Goal: Information Seeking & Learning: Learn about a topic

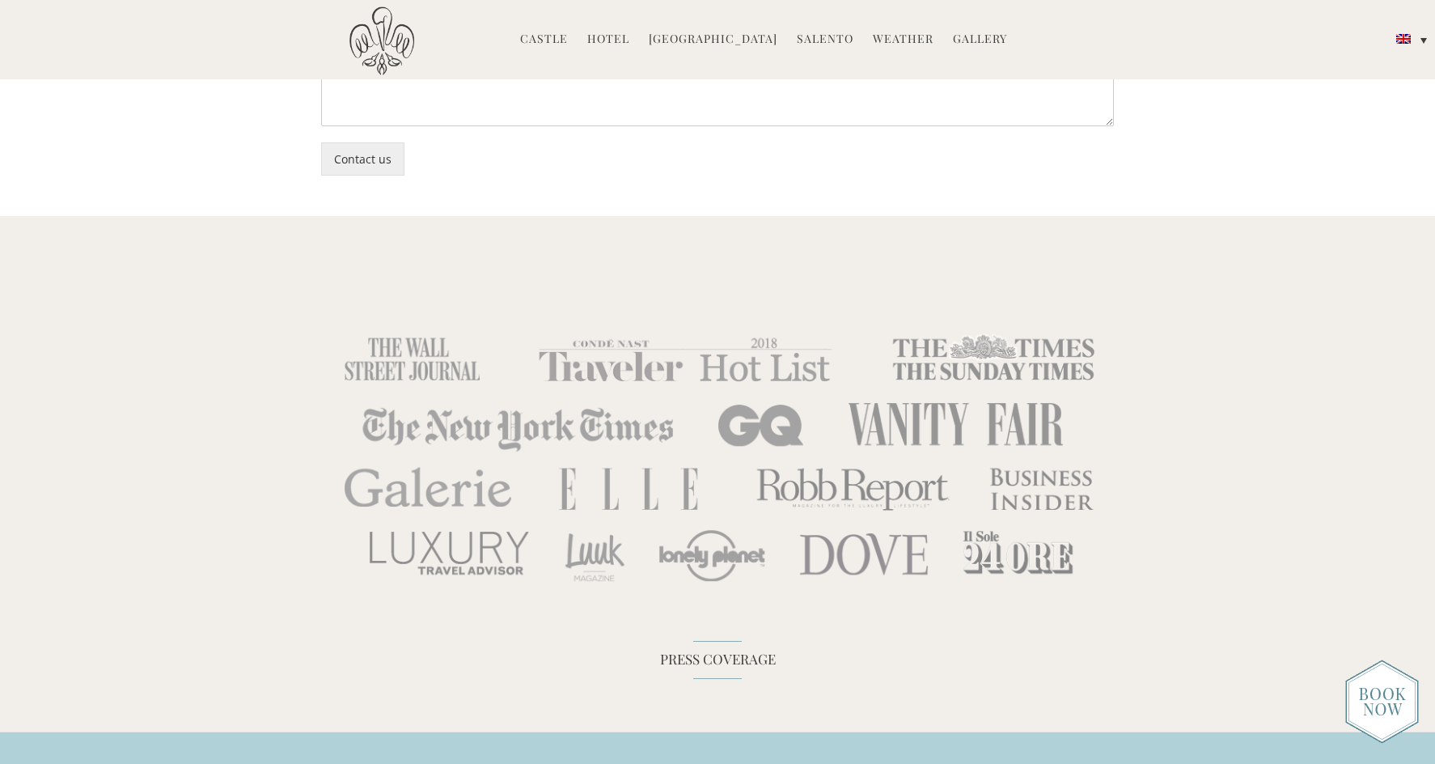
scroll to position [4994, 0]
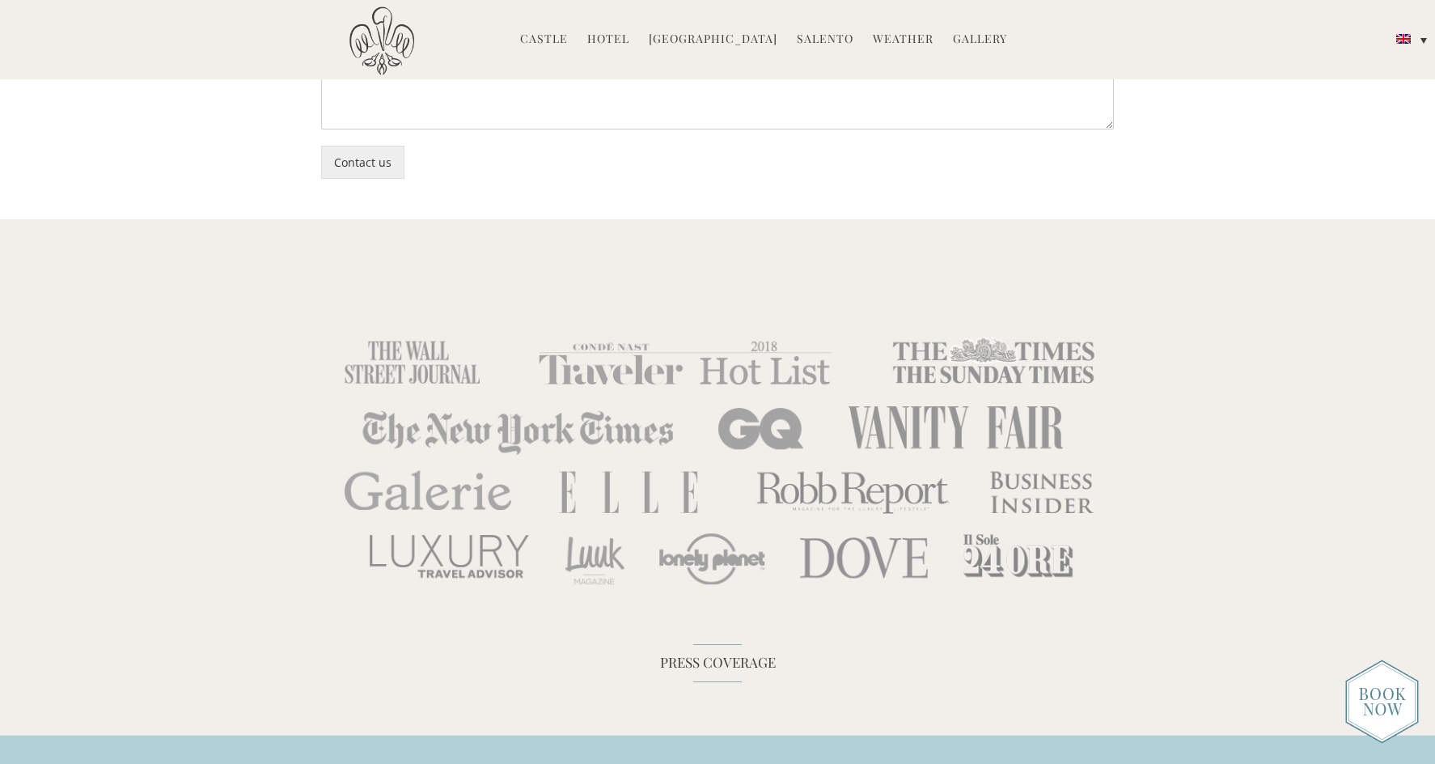
click at [553, 39] on link "Castle" at bounding box center [544, 40] width 48 height 19
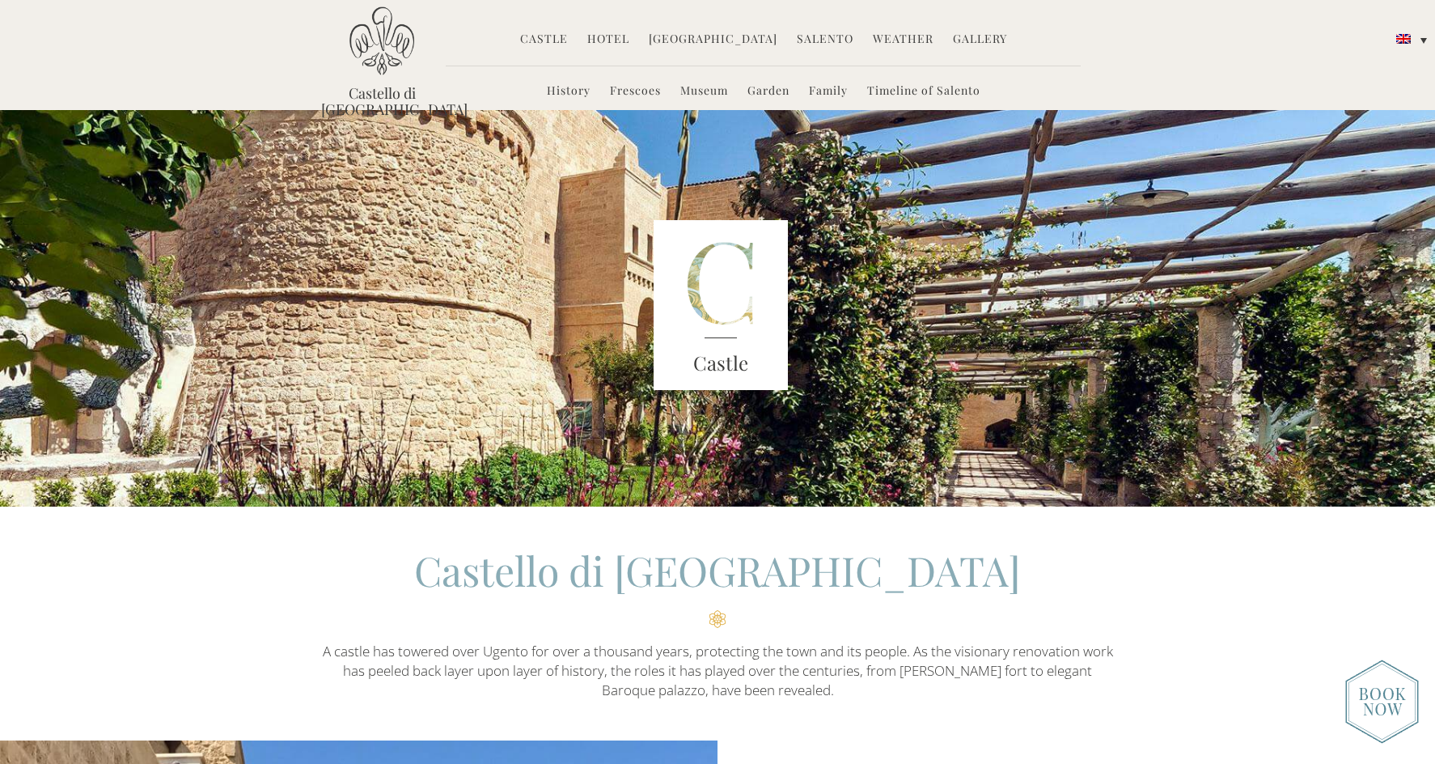
click at [824, 90] on link "Family" at bounding box center [828, 92] width 39 height 19
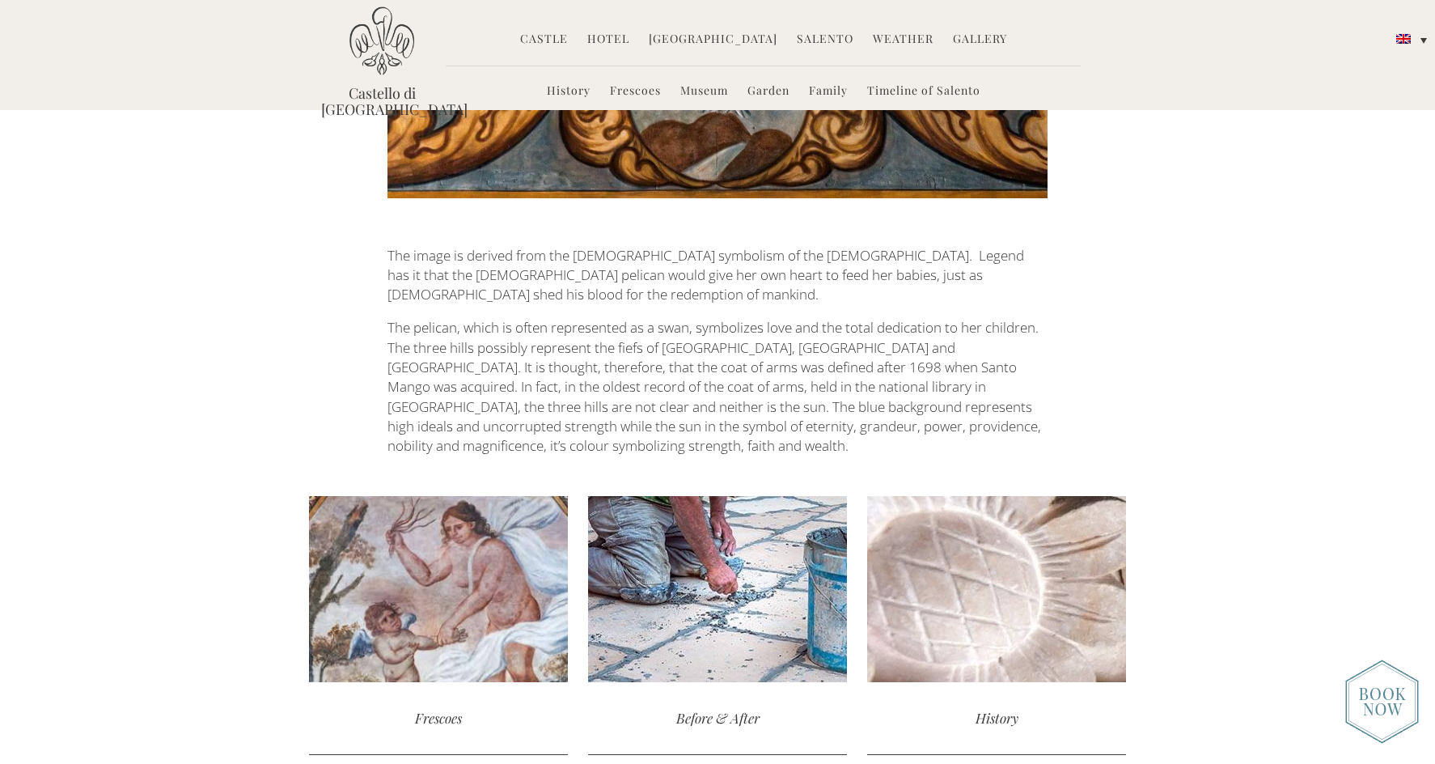
scroll to position [3627, 0]
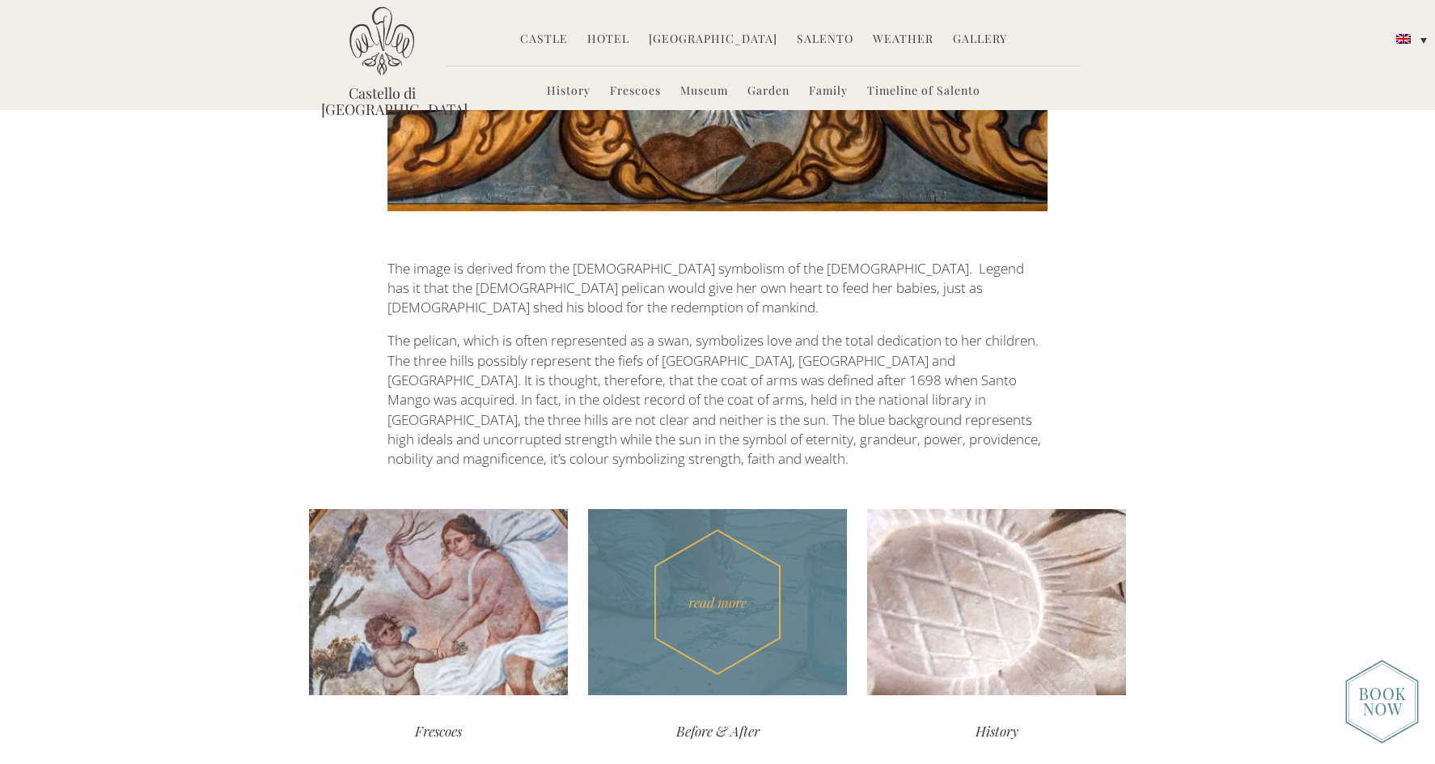
click at [783, 509] on div "read more" at bounding box center [717, 602] width 259 height 186
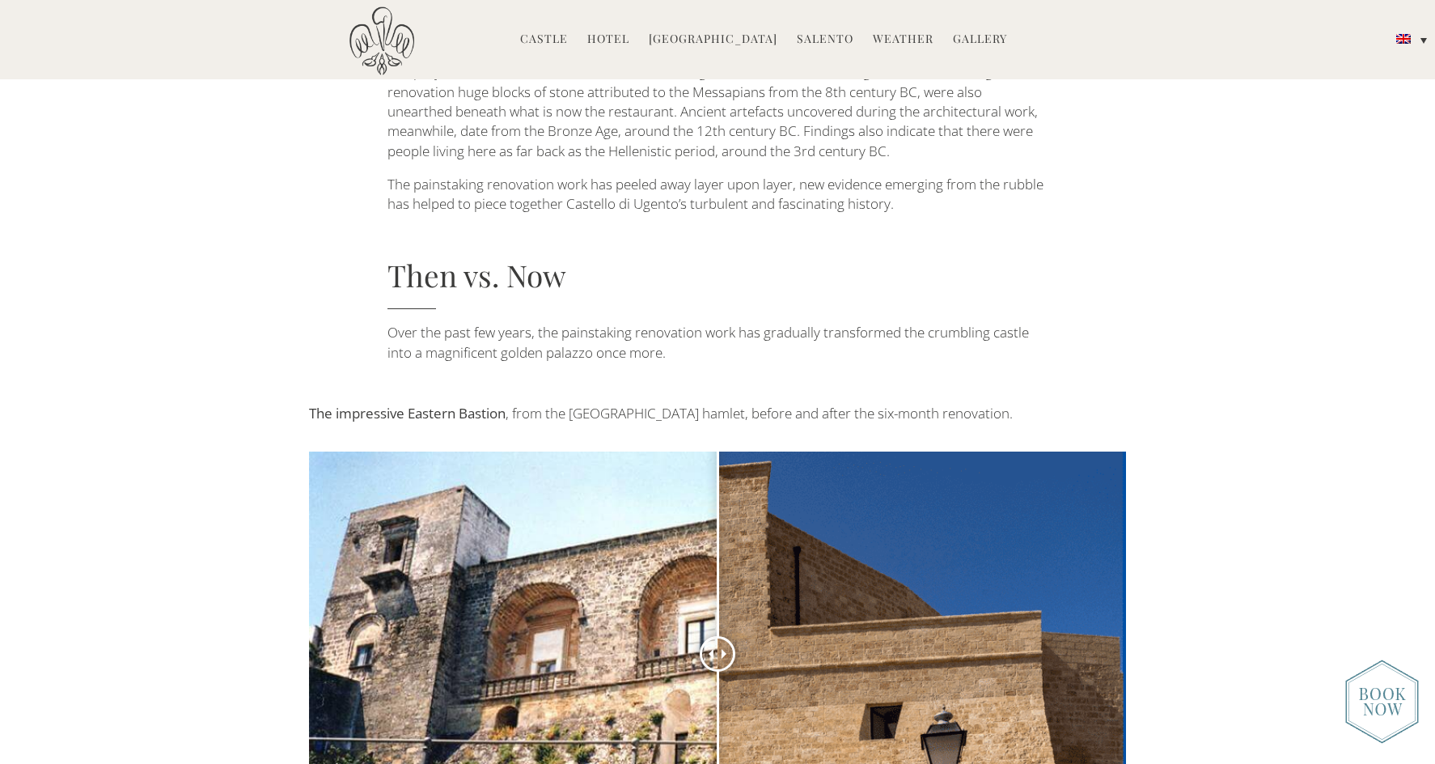
scroll to position [608, 0]
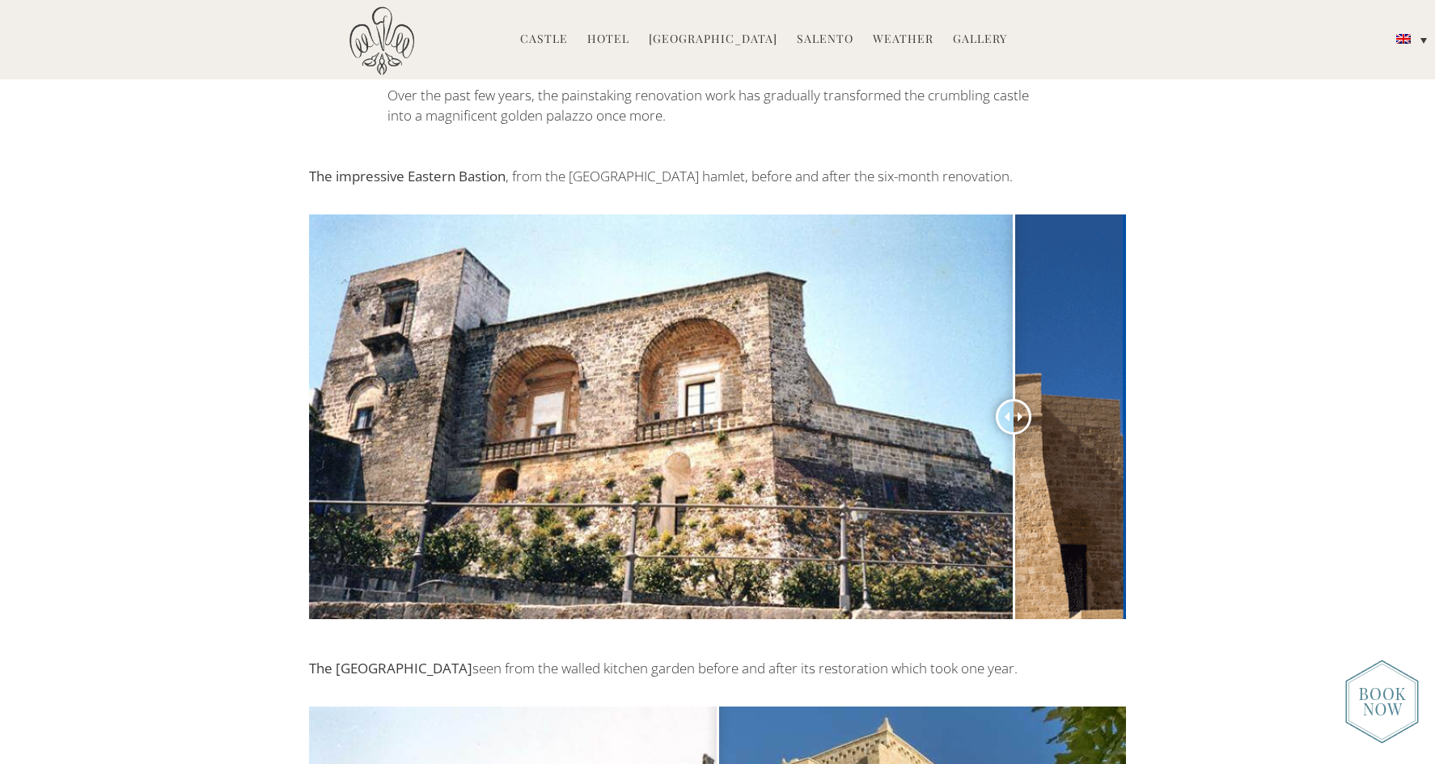
drag, startPoint x: 800, startPoint y: 412, endPoint x: 1014, endPoint y: 431, distance: 214.5
click at [1014, 431] on div at bounding box center [1014, 417] width 36 height 36
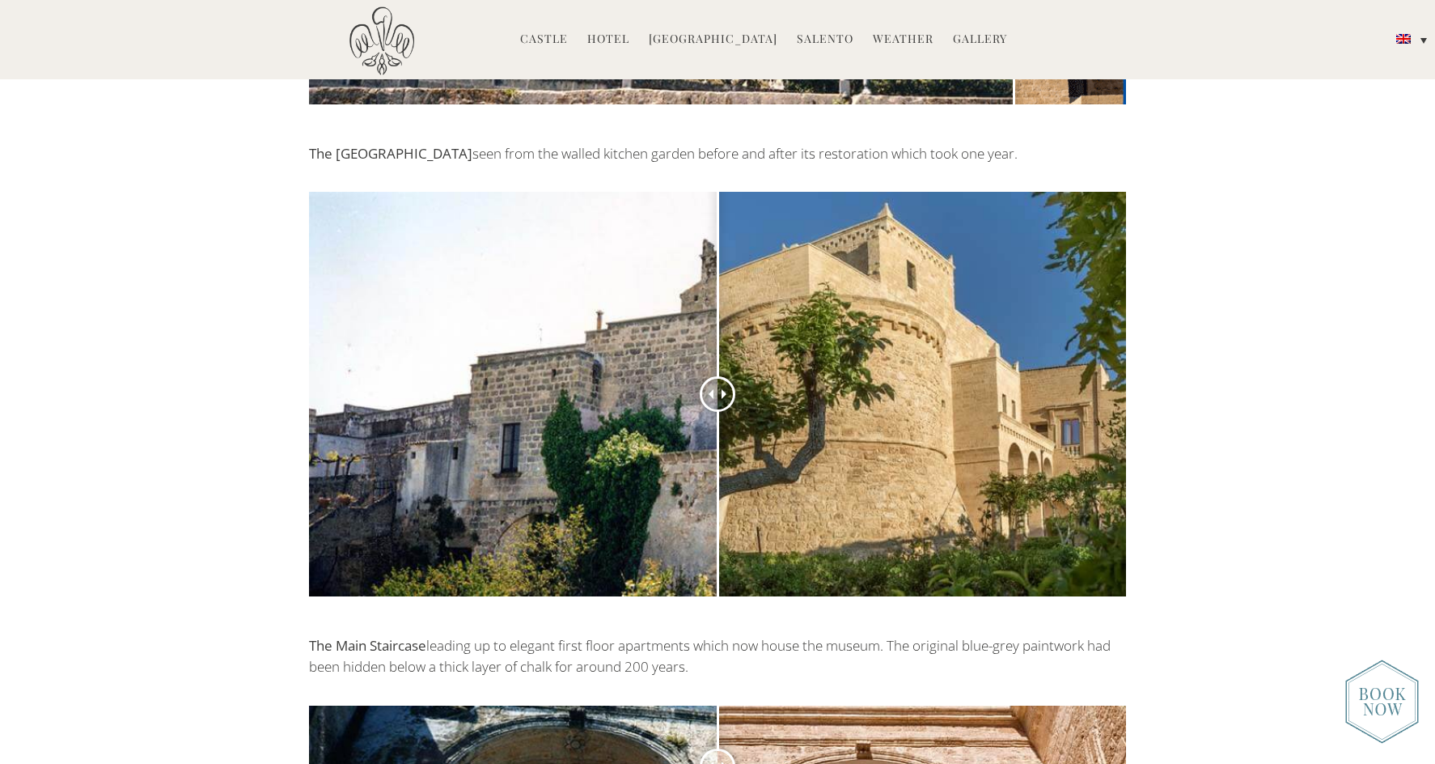
scroll to position [1201, 0]
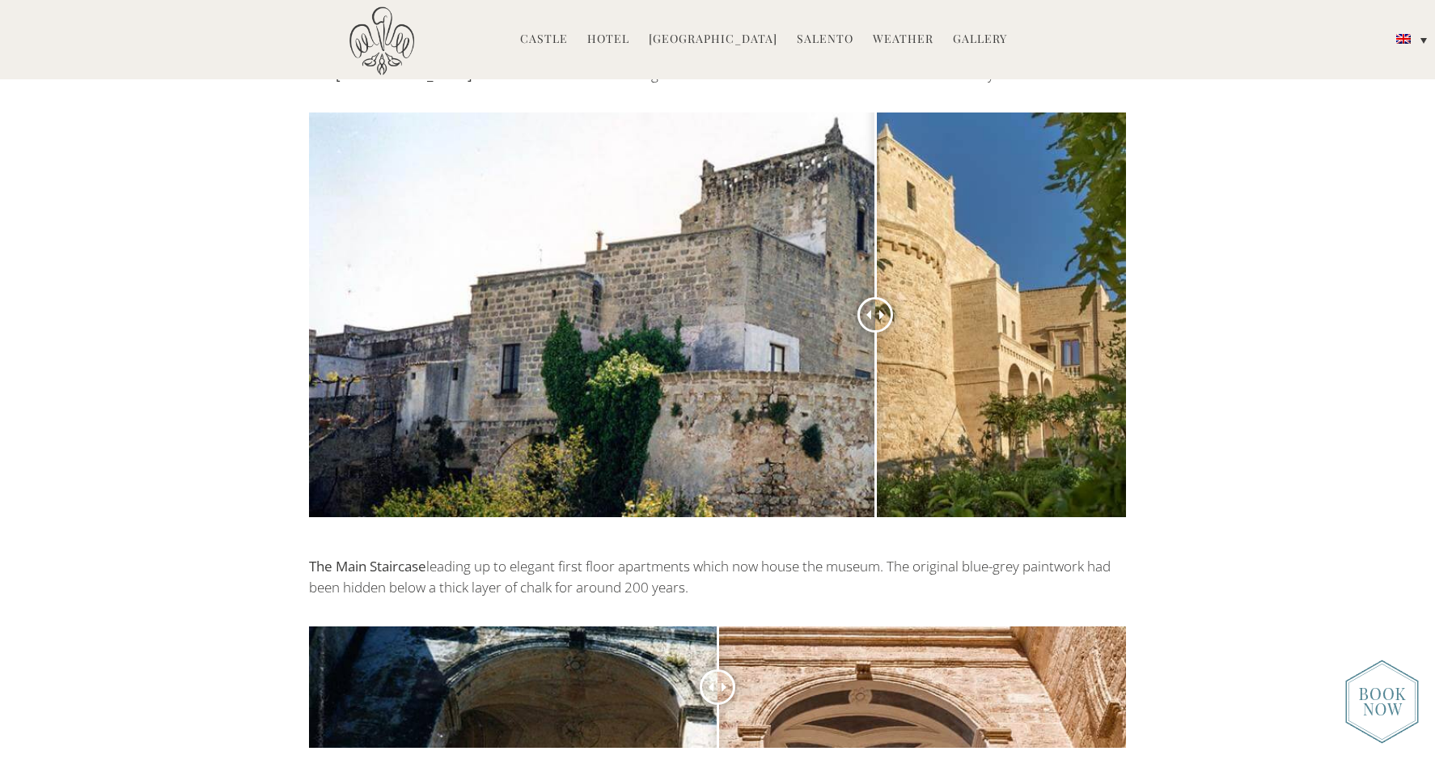
drag, startPoint x: 716, startPoint y: 316, endPoint x: 875, endPoint y: 347, distance: 162.5
click at [875, 333] on div at bounding box center [876, 315] width 36 height 36
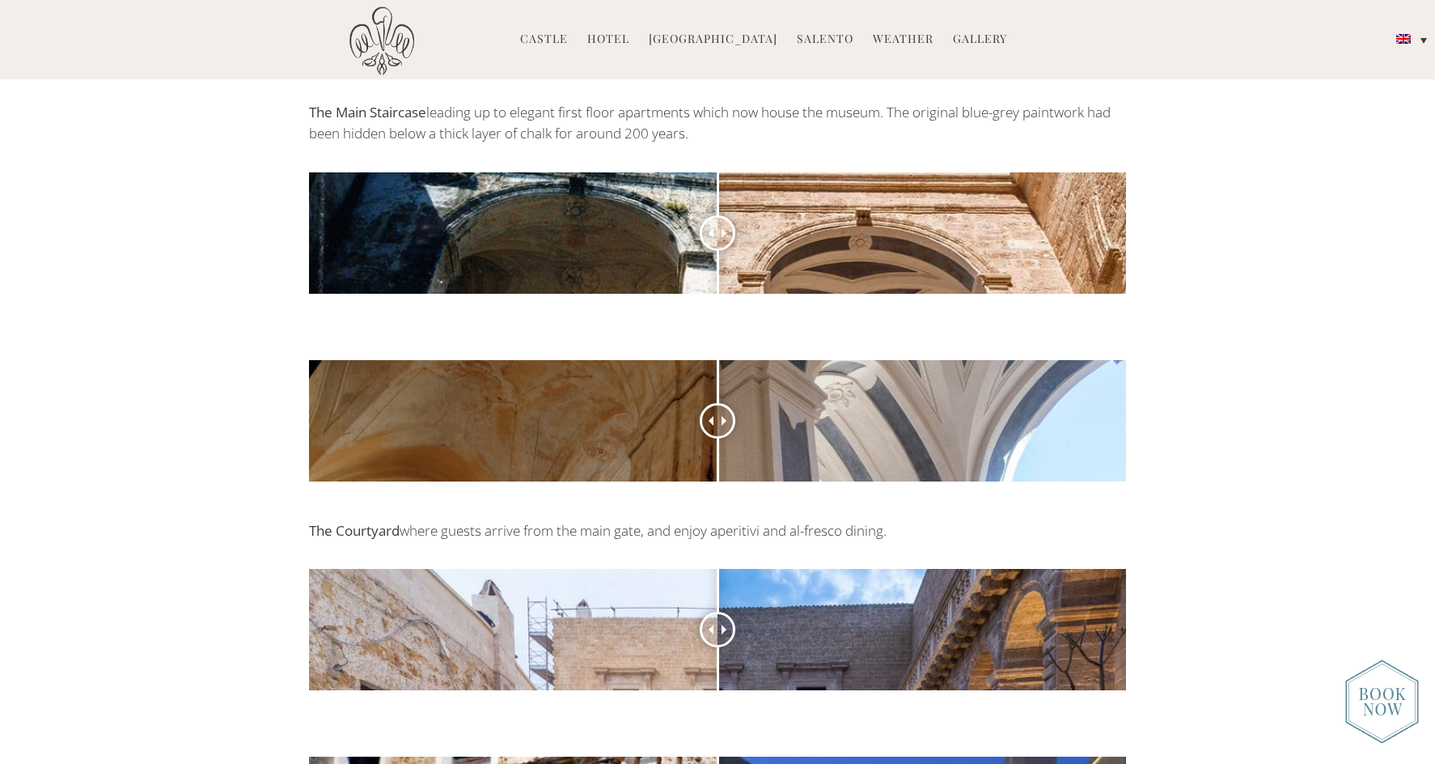
scroll to position [1709, 0]
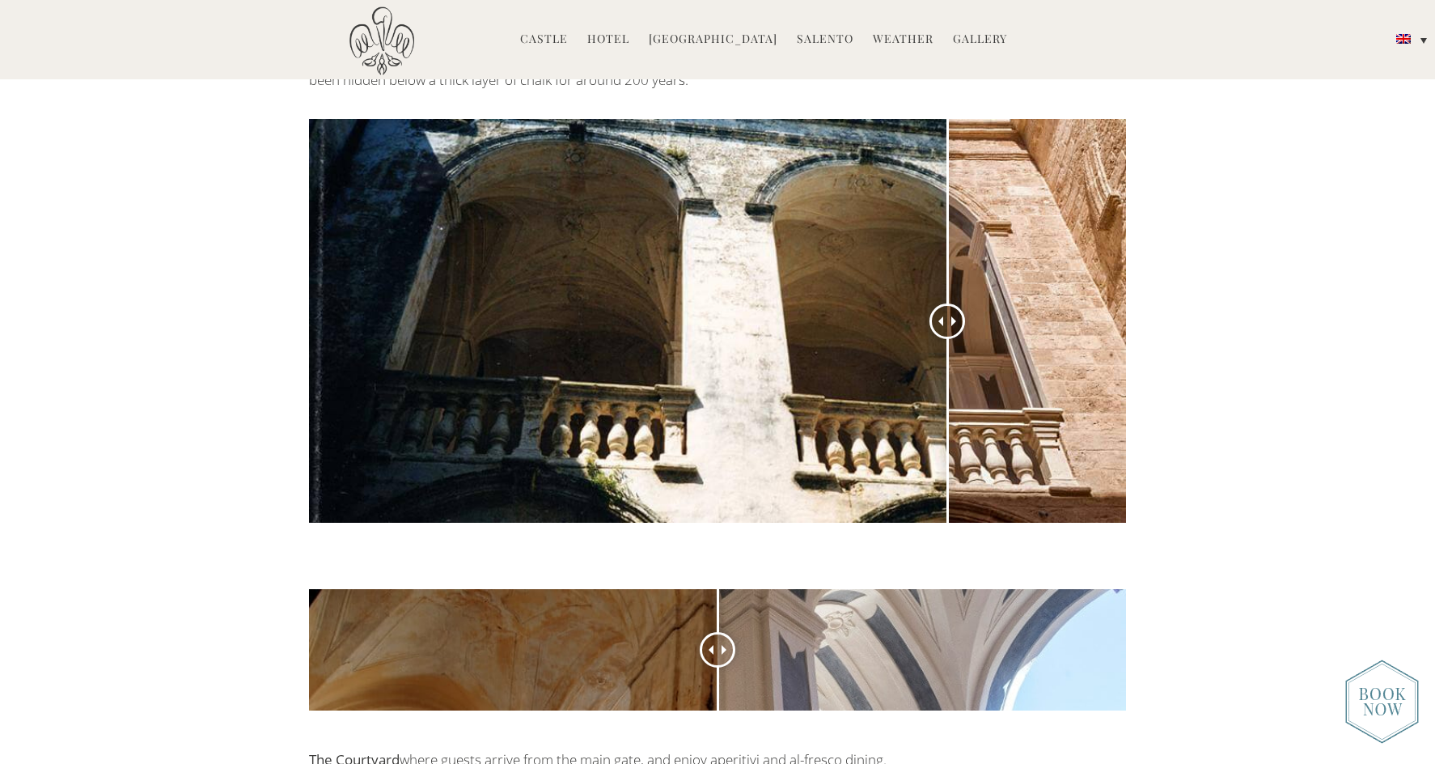
drag, startPoint x: 718, startPoint y: 178, endPoint x: 394, endPoint y: 231, distance: 328.0
click at [930, 303] on div at bounding box center [948, 321] width 36 height 36
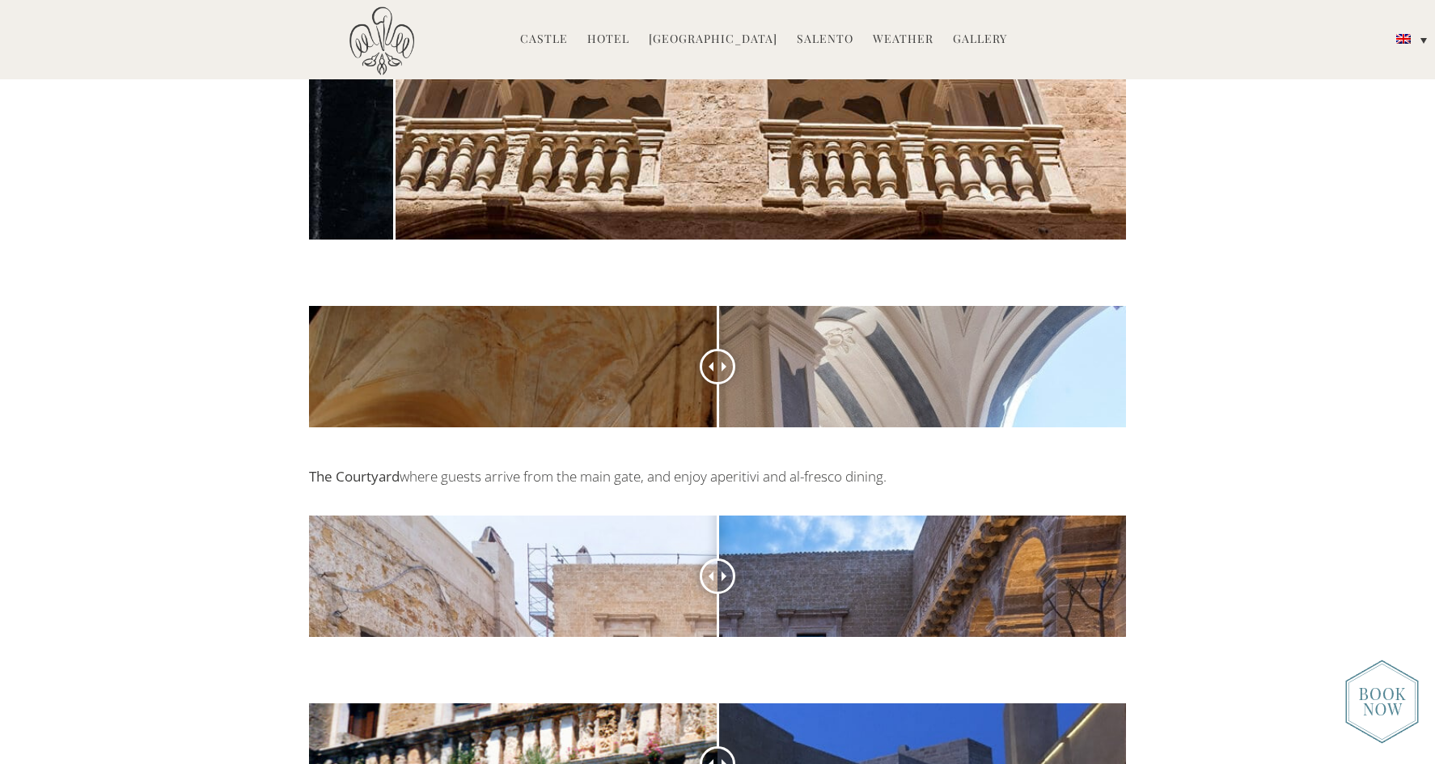
scroll to position [2030, 0]
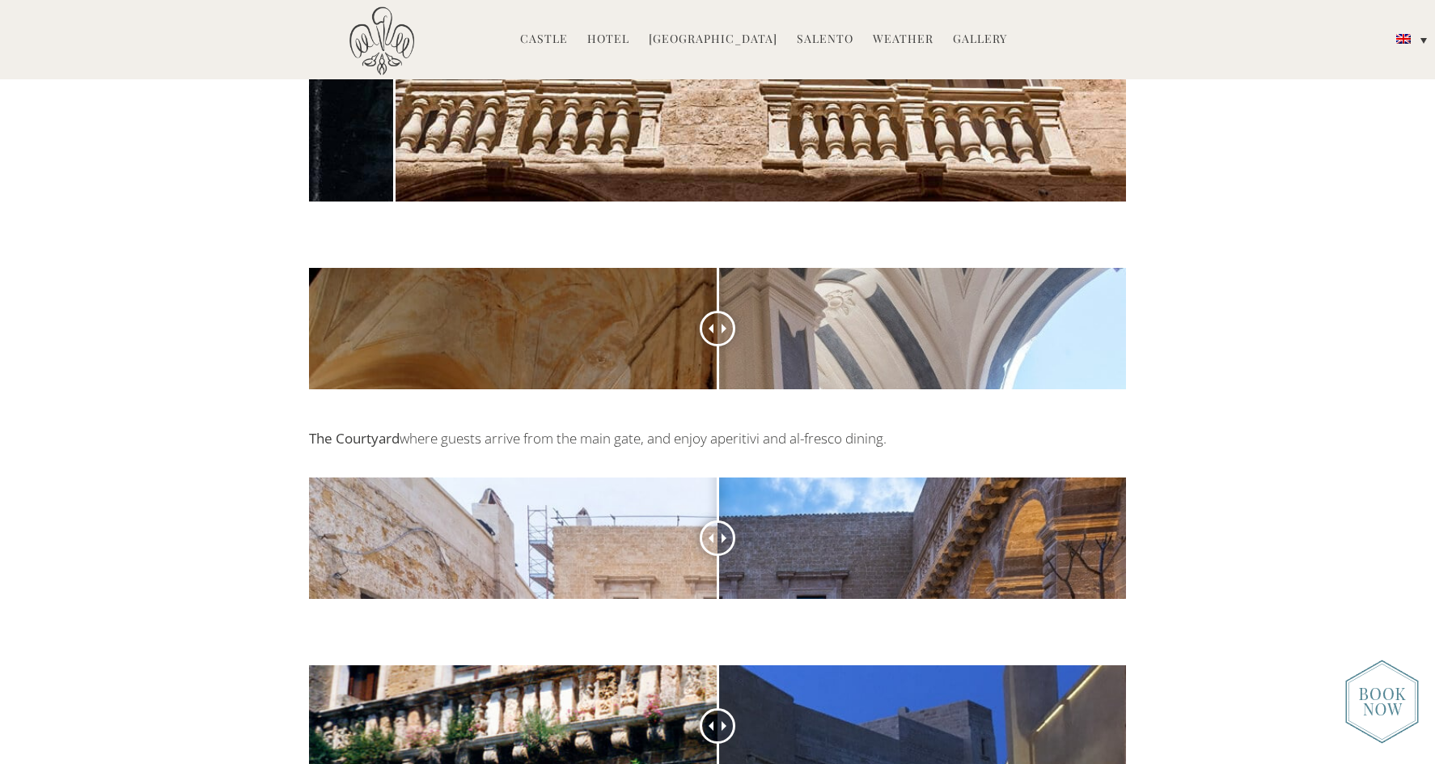
click at [715, 336] on div at bounding box center [718, 329] width 36 height 36
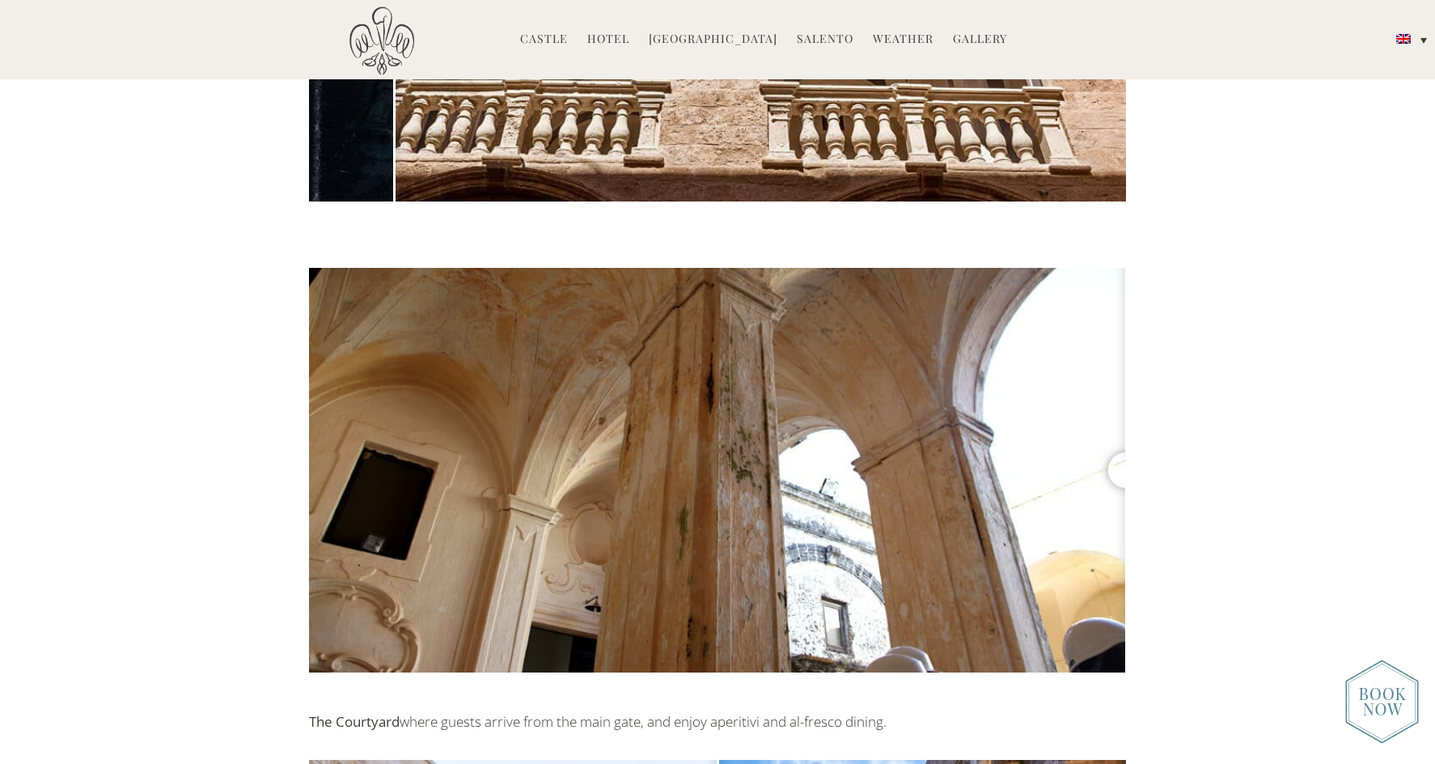
drag, startPoint x: 715, startPoint y: 336, endPoint x: 1144, endPoint y: 391, distance: 432.3
click at [1144, 391] on div at bounding box center [717, 489] width 1435 height 443
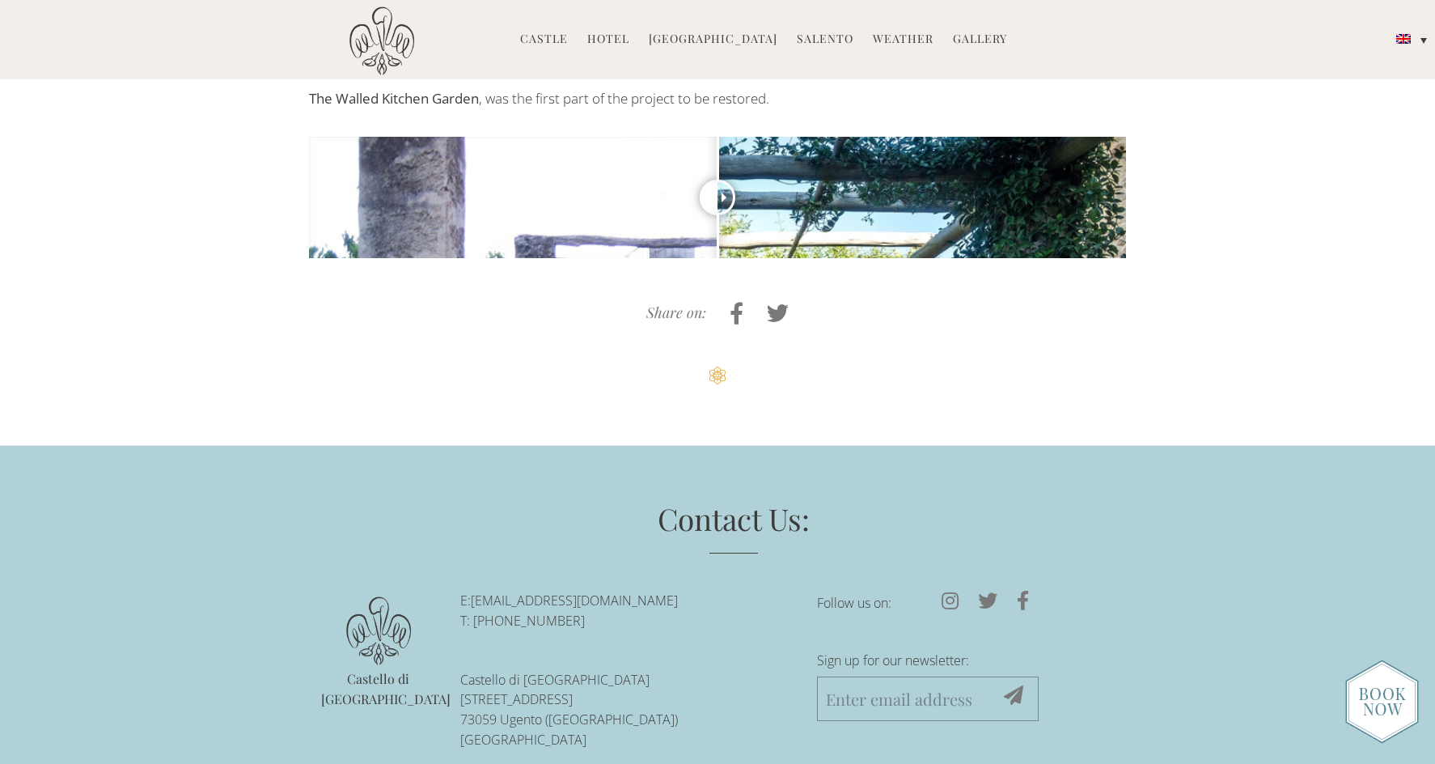
scroll to position [4823, 0]
